Goal: Task Accomplishment & Management: Use online tool/utility

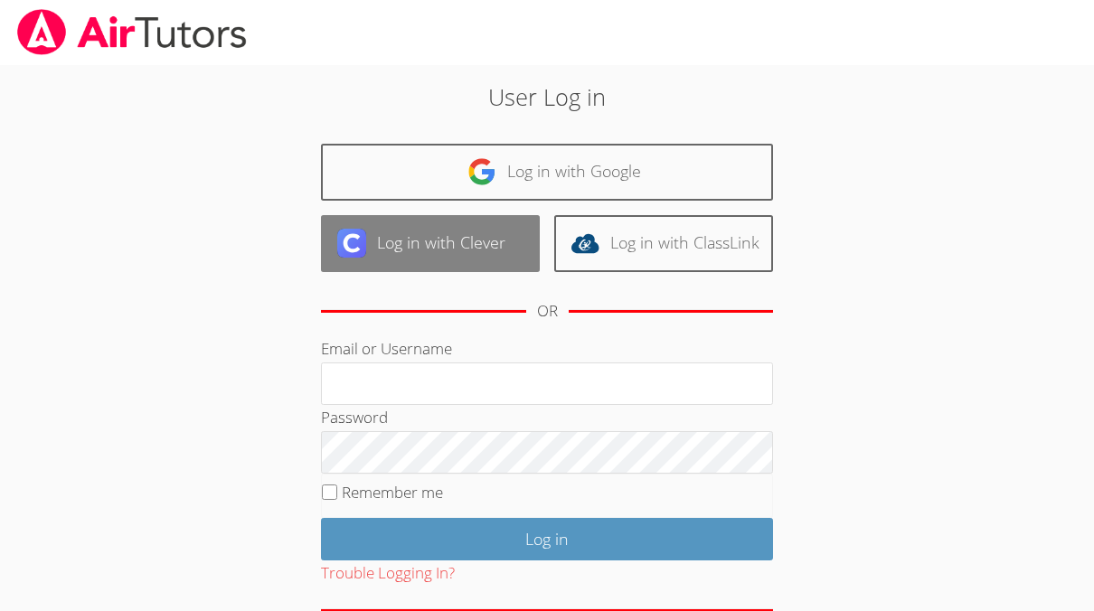
click at [417, 248] on link "Log in with Clever" at bounding box center [430, 243] width 219 height 57
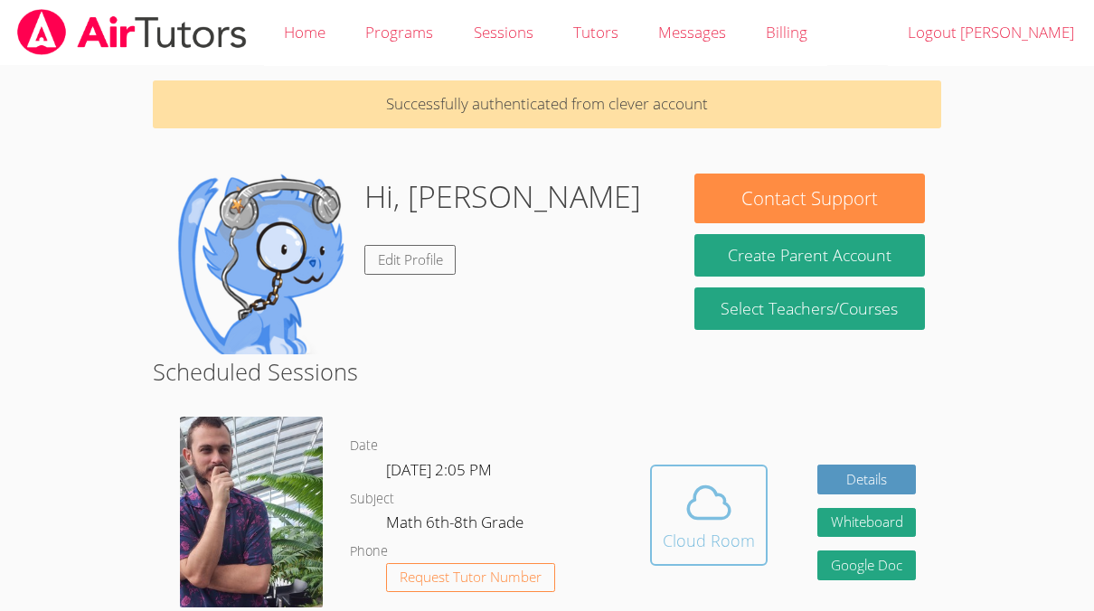
click at [743, 516] on span at bounding box center [709, 503] width 92 height 51
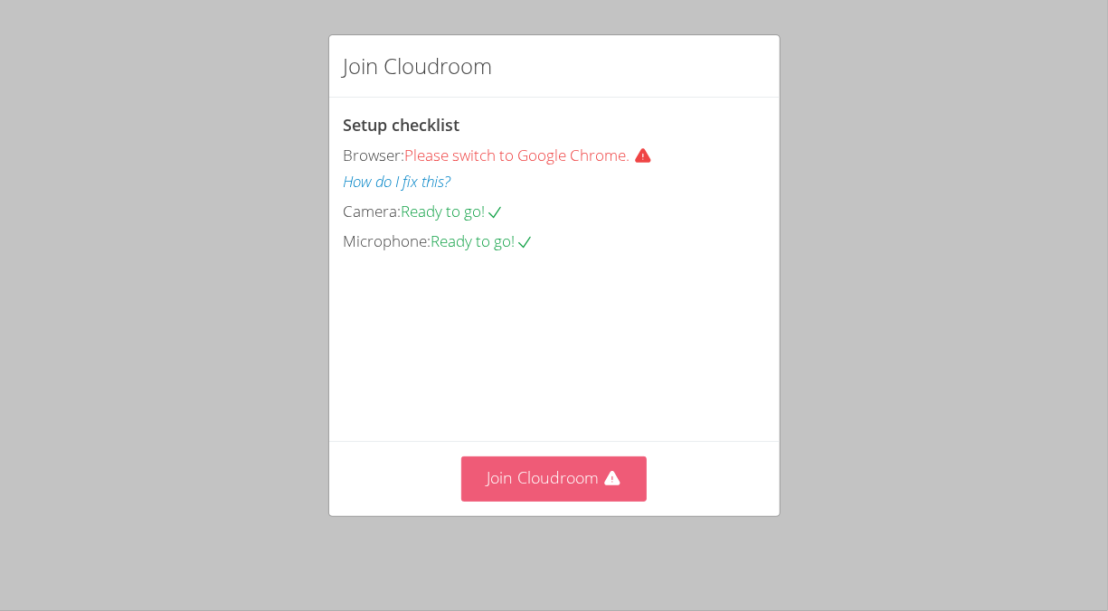
click at [518, 473] on button "Join Cloudroom" at bounding box center [553, 479] width 185 height 44
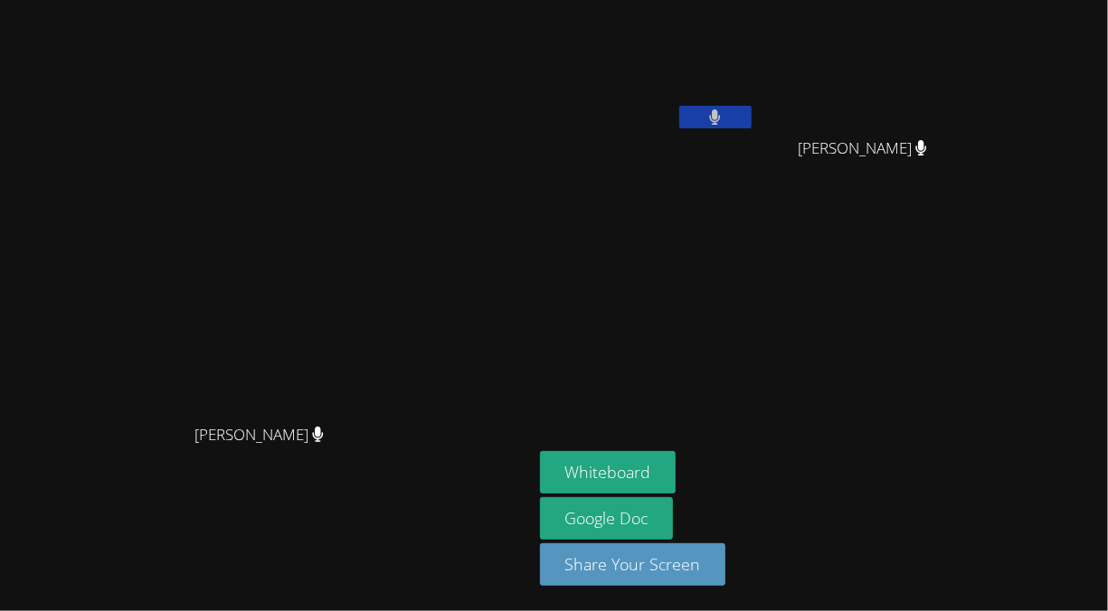
click at [752, 121] on button at bounding box center [715, 117] width 72 height 23
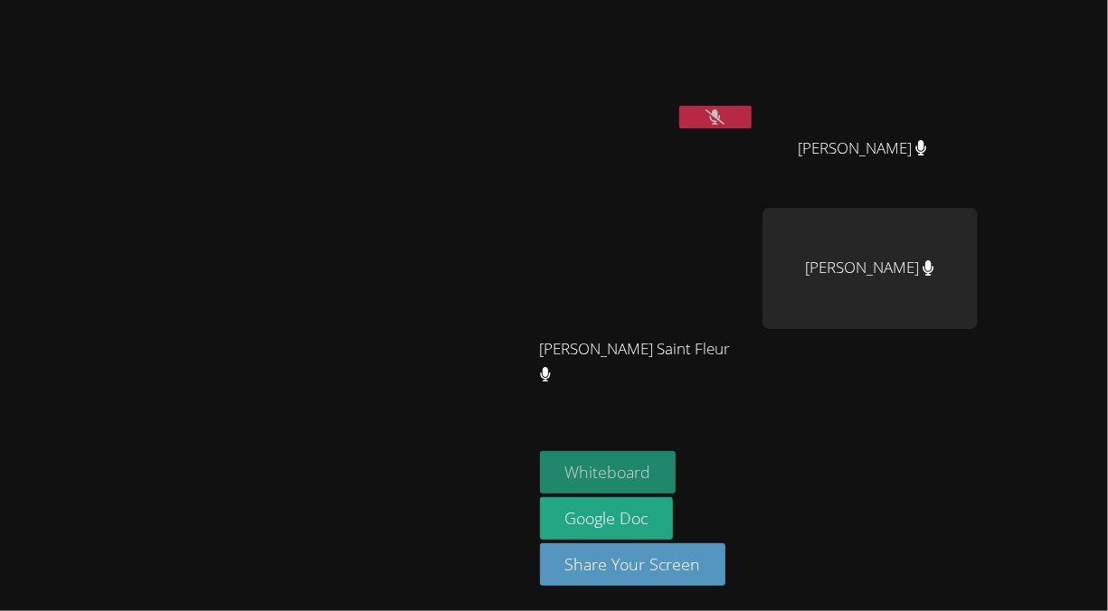
click at [677, 476] on button "Whiteboard" at bounding box center [608, 472] width 137 height 43
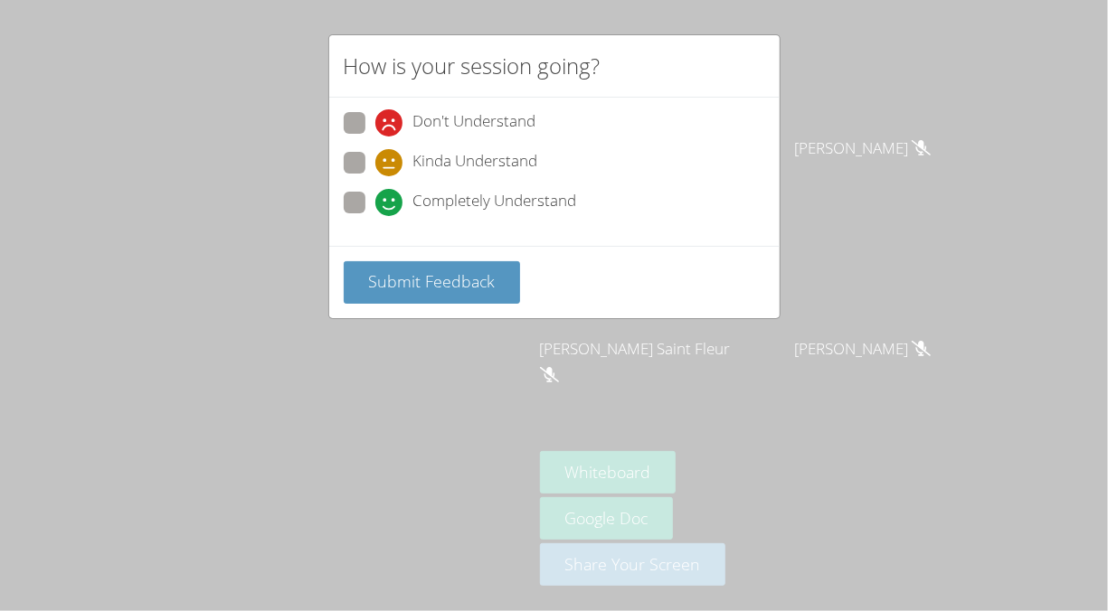
click at [375, 176] on span at bounding box center [375, 176] width 0 height 0
click at [375, 157] on input "Kinda Understand" at bounding box center [382, 159] width 15 height 15
radio input "true"
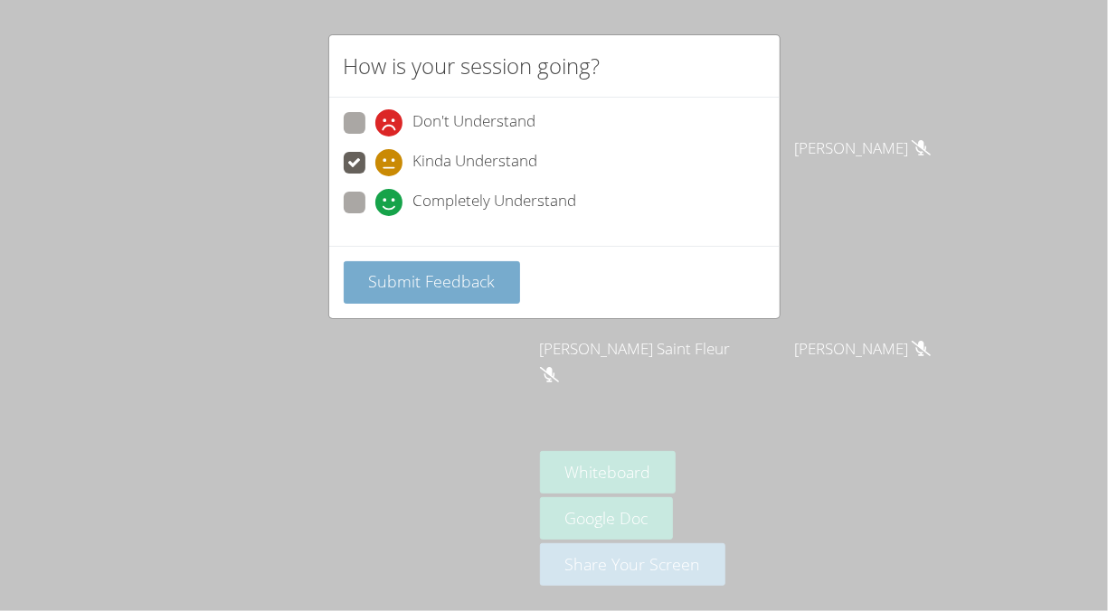
click at [427, 270] on span "Submit Feedback" at bounding box center [431, 281] width 127 height 22
